Goal: Information Seeking & Learning: Learn about a topic

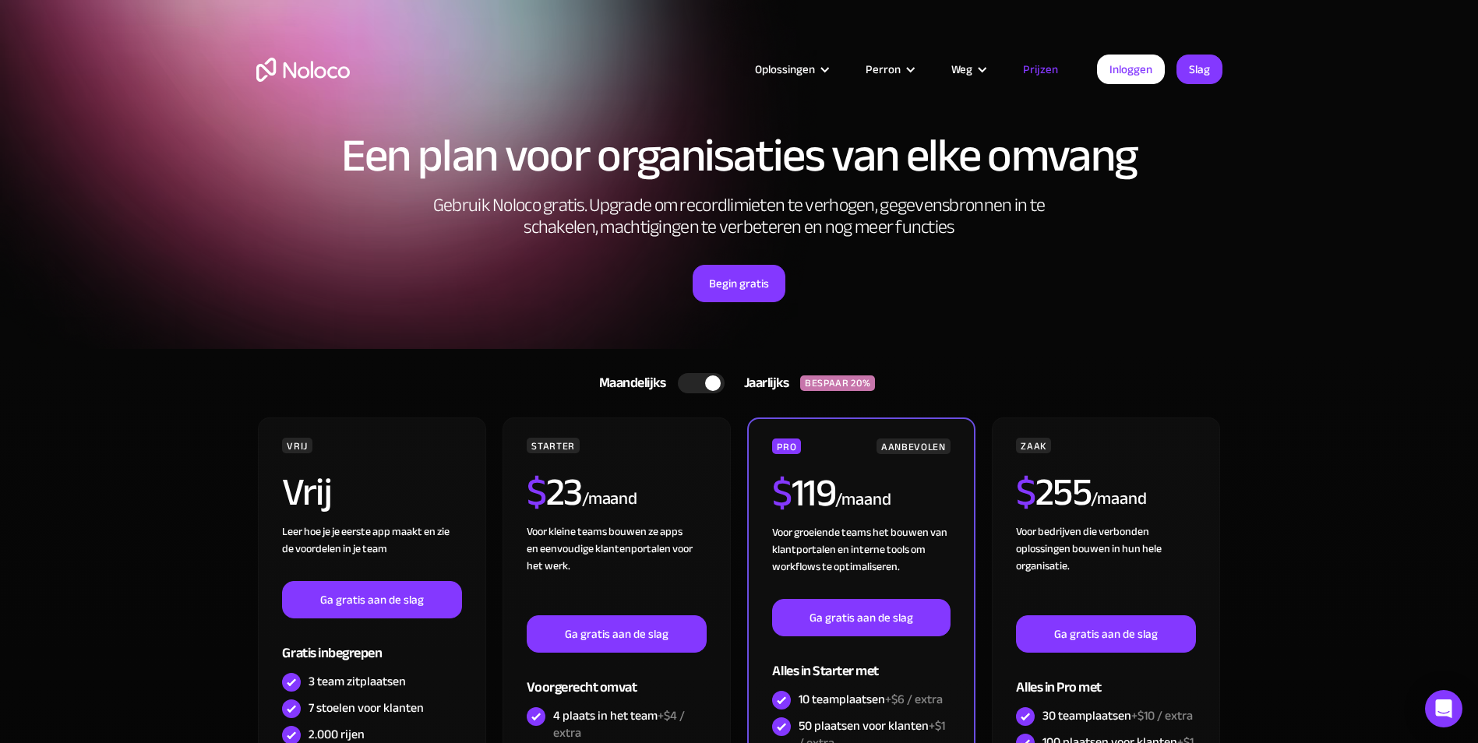
click at [735, 65] on article "Oplossingen Gebruiksscenario's Soorten bedrijven Projectmanagement Houd klanten…" at bounding box center [723, 69] width 747 height 20
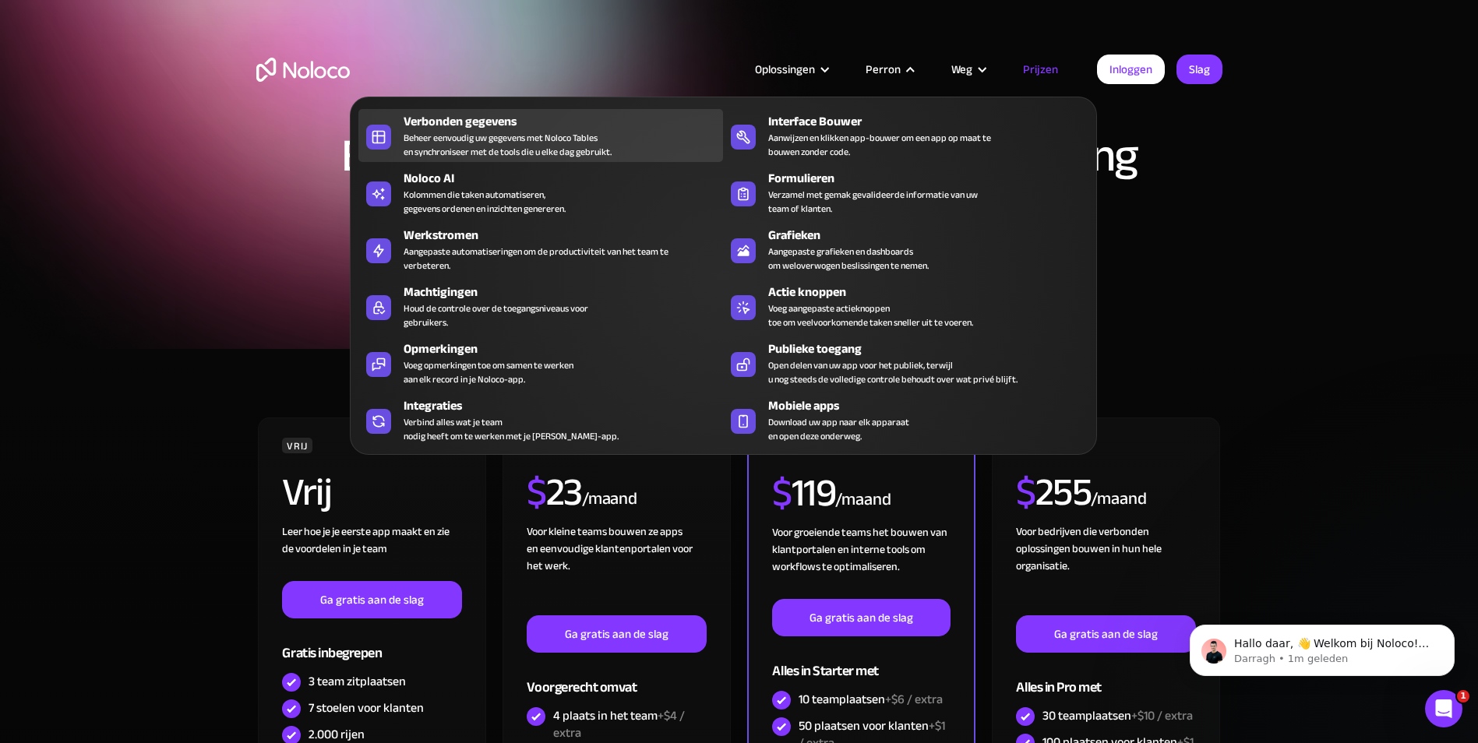
click at [473, 149] on div "Beheer eenvoudig uw gegevens met Noloco Tables en synchroniseer met de tools di…" at bounding box center [507, 145] width 208 height 28
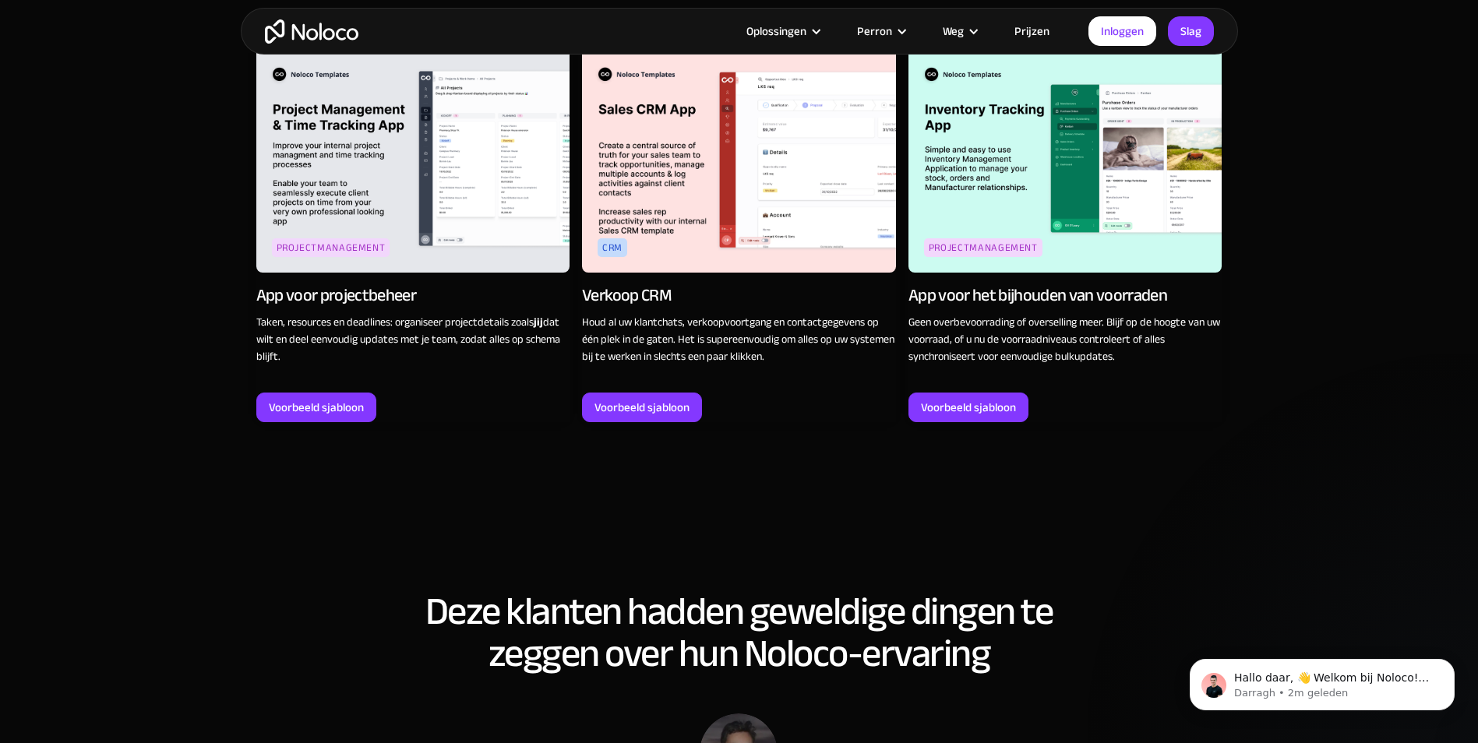
scroll to position [2181, 0]
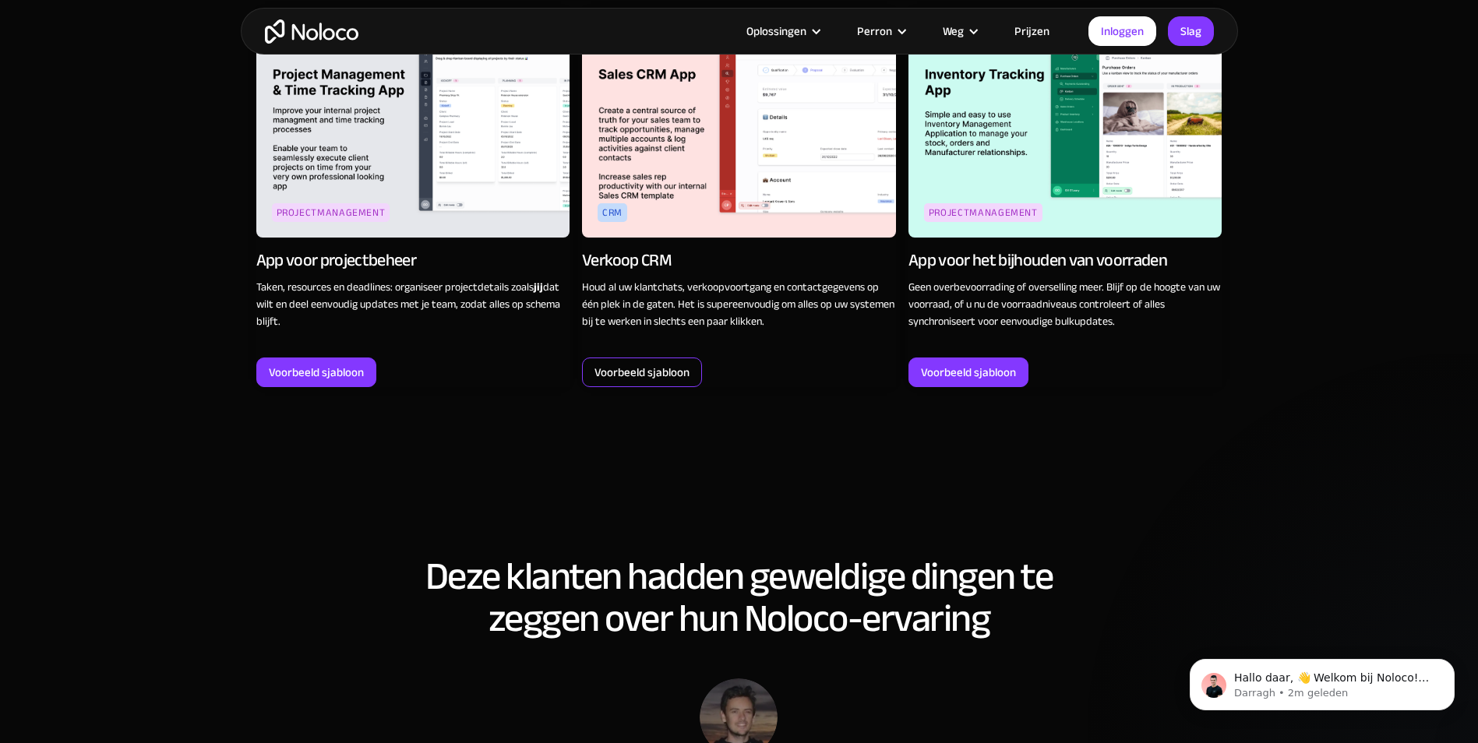
click at [684, 362] on div "Voorbeeld sjabloon" at bounding box center [641, 372] width 95 height 20
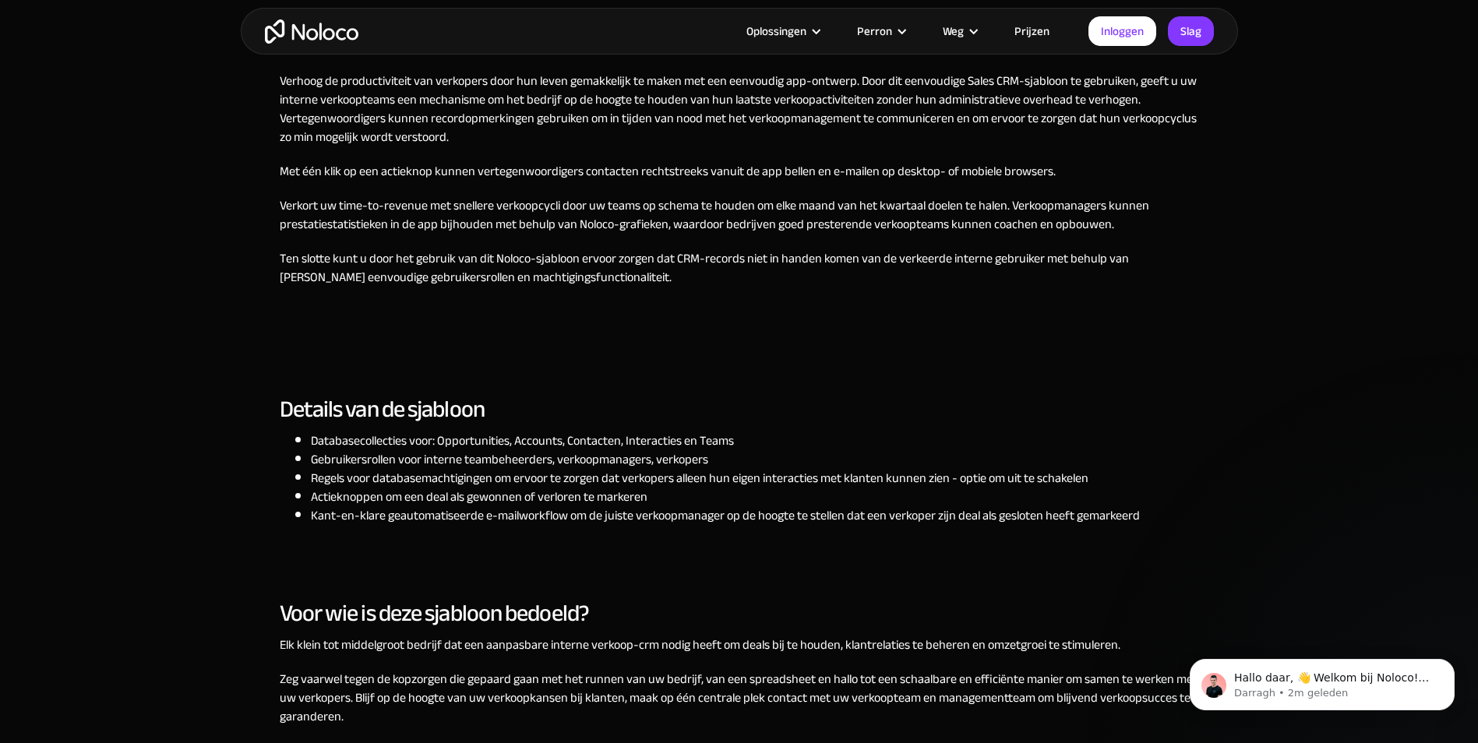
scroll to position [779, 0]
